Goal: Task Accomplishment & Management: Complete application form

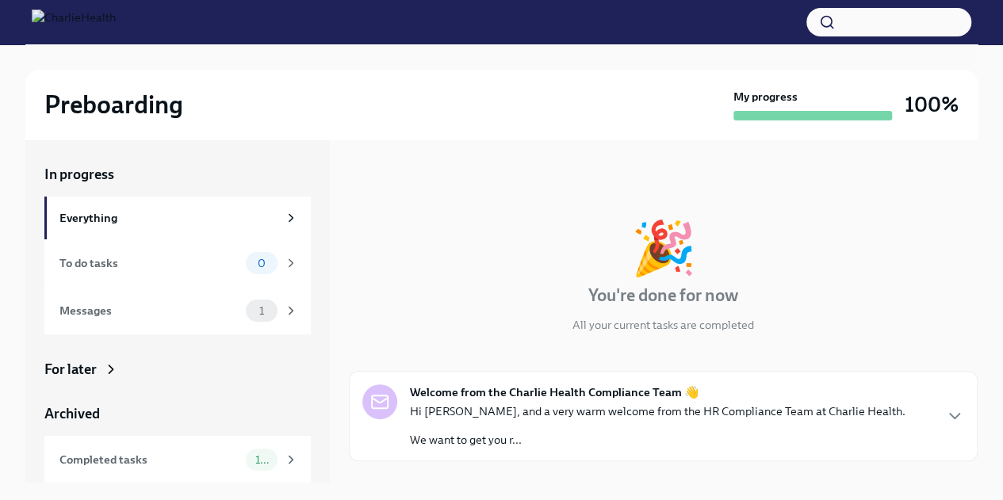
scroll to position [1, 0]
click at [236, 214] on div "Everything" at bounding box center [168, 217] width 218 height 17
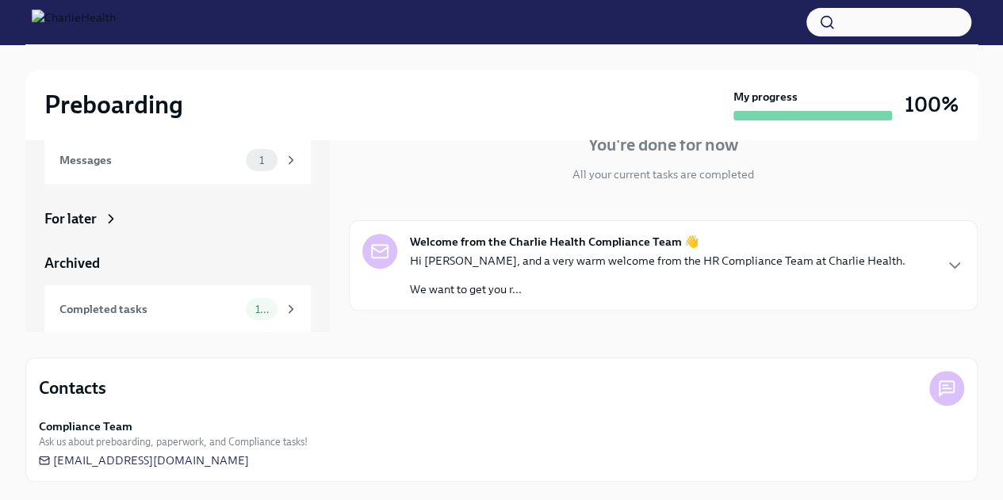
click at [512, 289] on p "We want to get you r..." at bounding box center [658, 290] width 496 height 16
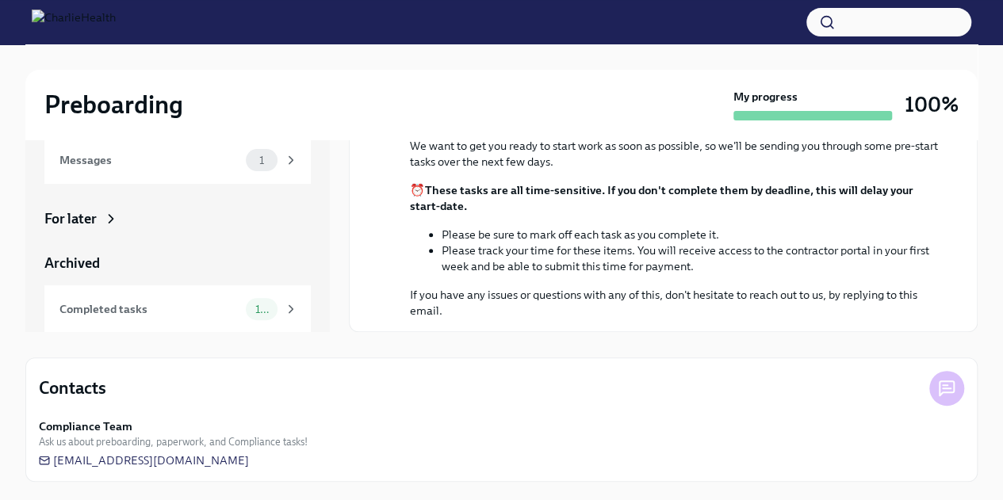
scroll to position [48, 0]
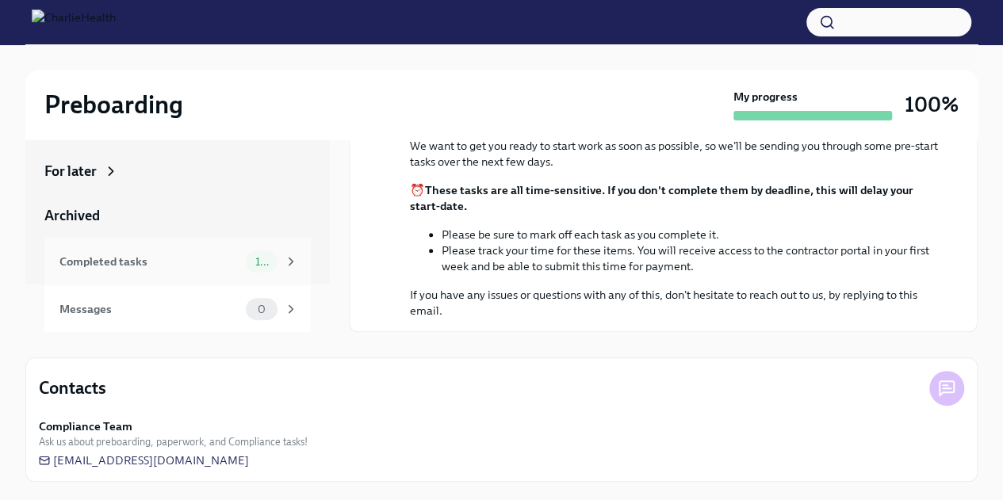
click at [246, 259] on span "10" at bounding box center [262, 262] width 32 height 12
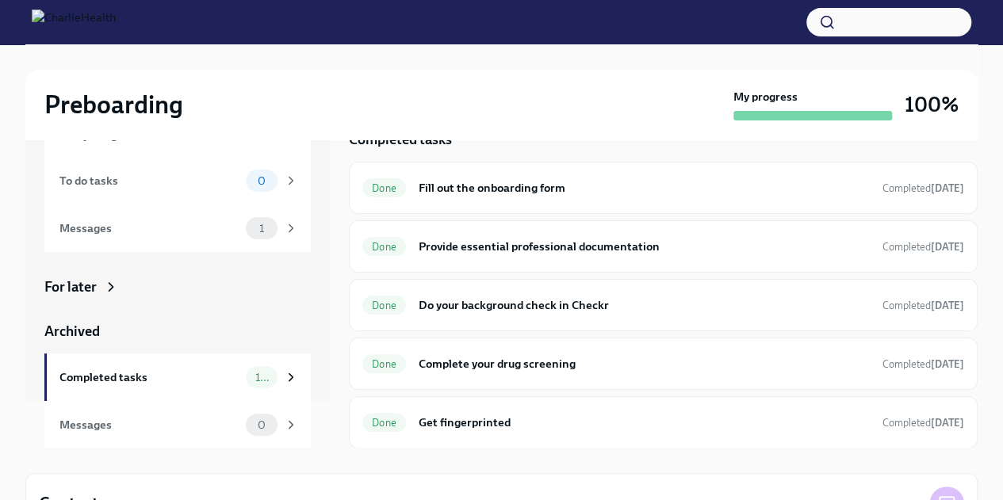
scroll to position [1, 0]
click at [795, 194] on h6 "Fill out the onboarding form" at bounding box center [644, 186] width 451 height 17
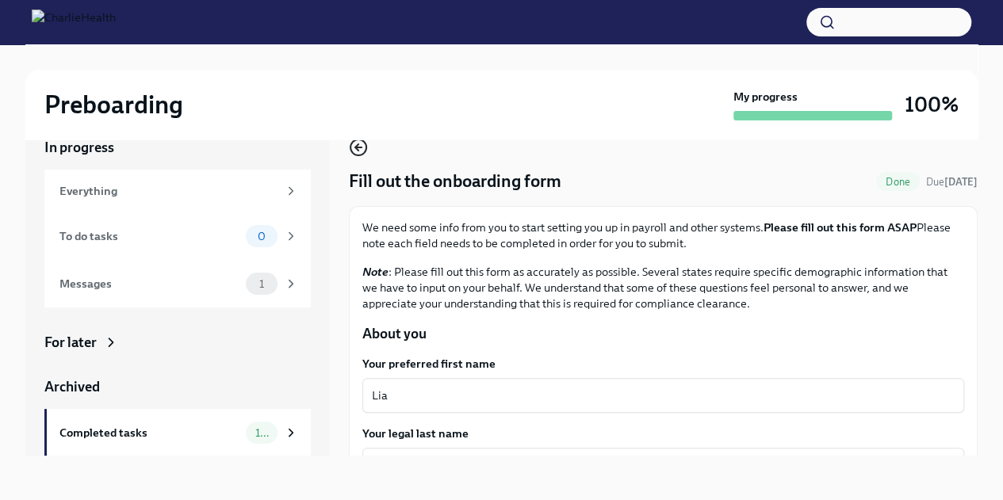
click at [354, 151] on icon "button" at bounding box center [358, 147] width 19 height 19
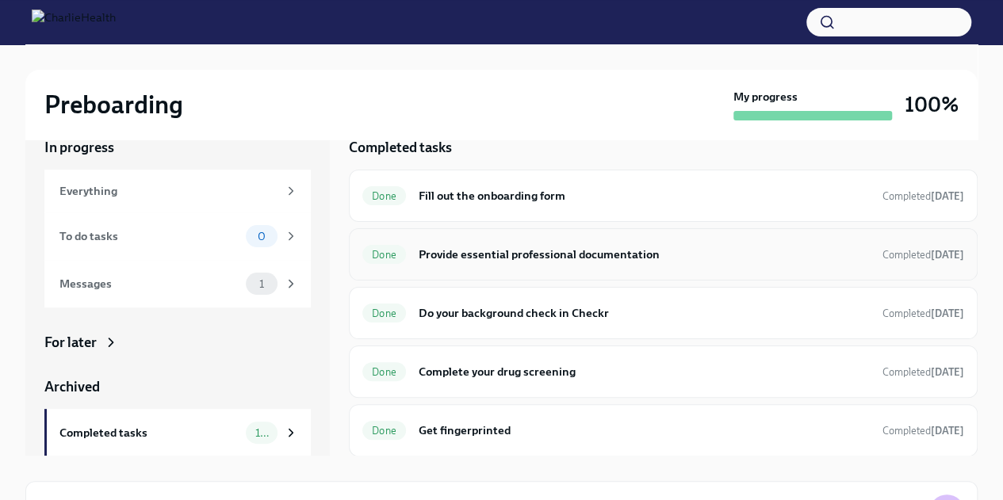
click at [485, 269] on div "Done Provide essential professional documentation Completed [DATE]" at bounding box center [663, 254] width 629 height 52
click at [597, 262] on div "Done Provide essential professional documentation Completed [DATE]" at bounding box center [663, 254] width 602 height 25
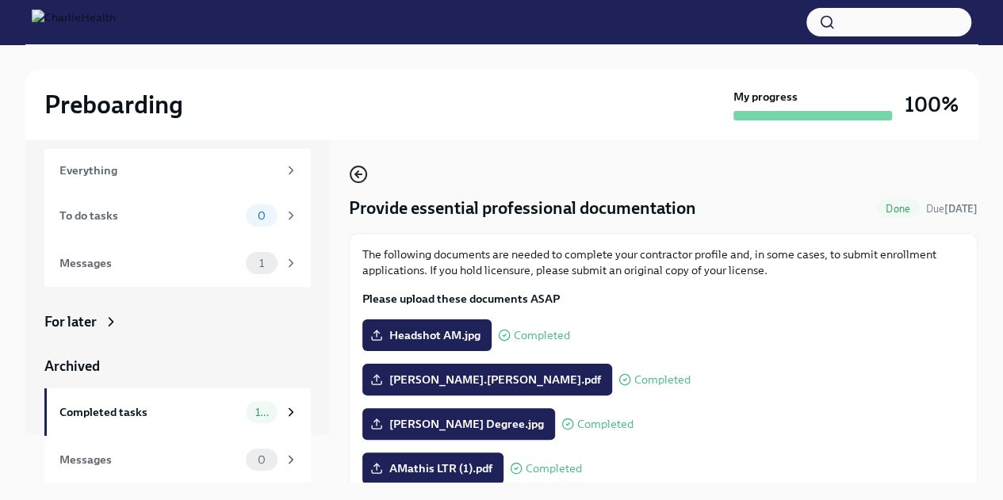
click at [364, 174] on icon "button" at bounding box center [358, 174] width 19 height 19
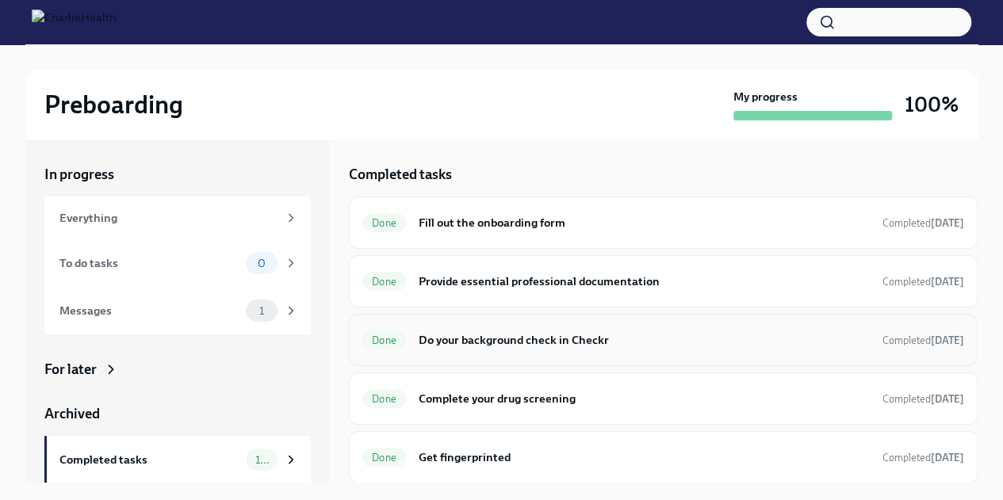
click at [653, 345] on h6 "Do your background check in Checkr" at bounding box center [644, 339] width 451 height 17
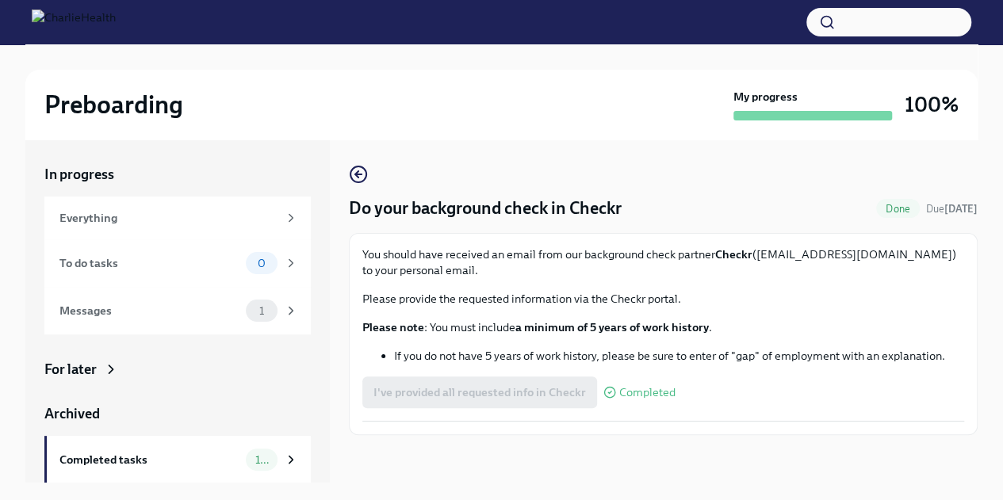
scroll to position [27, 0]
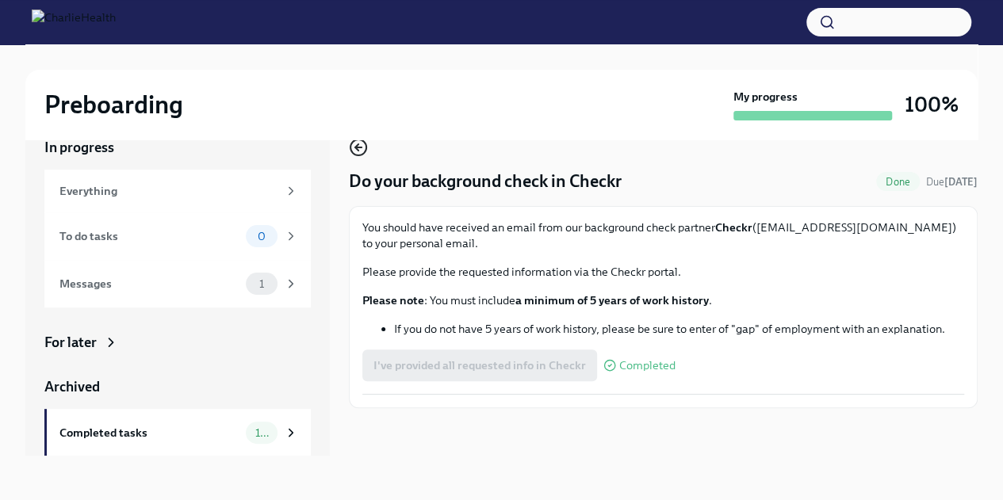
click at [358, 148] on icon "button" at bounding box center [358, 148] width 6 height 0
